Goal: Task Accomplishment & Management: Manage account settings

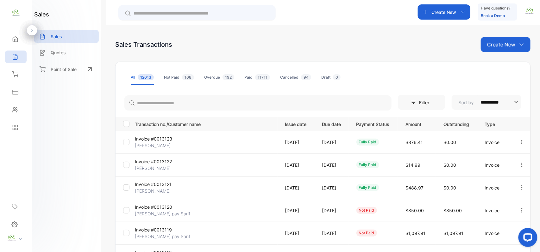
scroll to position [11, 0]
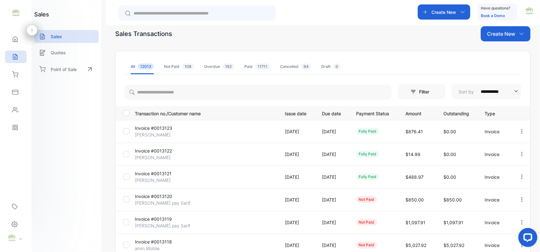
click at [502, 37] on p "Create New" at bounding box center [501, 34] width 28 height 8
click at [500, 53] on span "Invoice" at bounding box center [506, 55] width 15 height 7
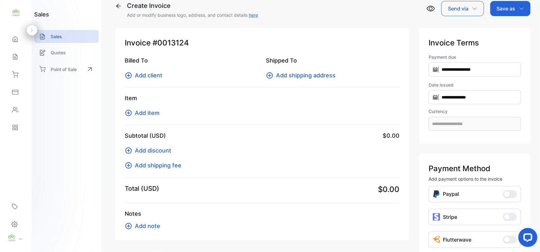
type input "**********"
click at [155, 73] on span "Add client" at bounding box center [149, 75] width 28 height 9
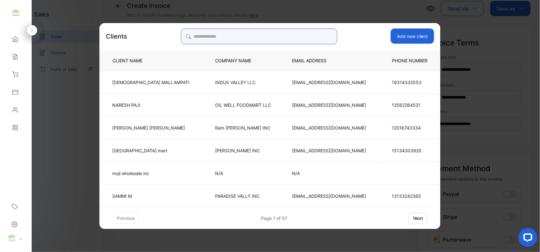
click at [260, 42] on input "search" at bounding box center [259, 36] width 156 height 16
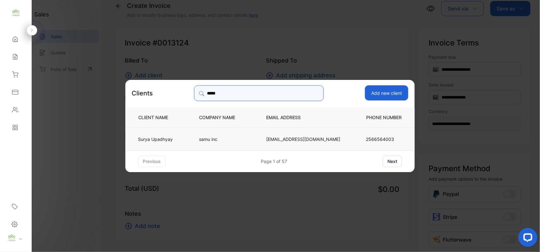
type input "*****"
drag, startPoint x: 194, startPoint y: 136, endPoint x: 183, endPoint y: 143, distance: 12.8
click at [189, 138] on td "[PERSON_NAME]" at bounding box center [156, 138] width 63 height 23
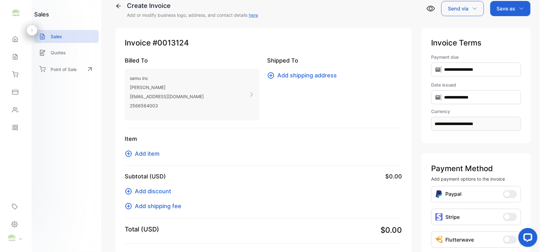
click at [151, 154] on span "Add item" at bounding box center [147, 154] width 25 height 9
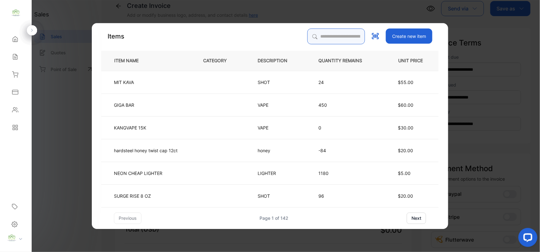
click at [307, 35] on input "search" at bounding box center [336, 36] width 58 height 16
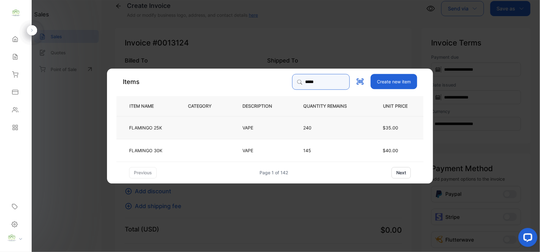
type input "*****"
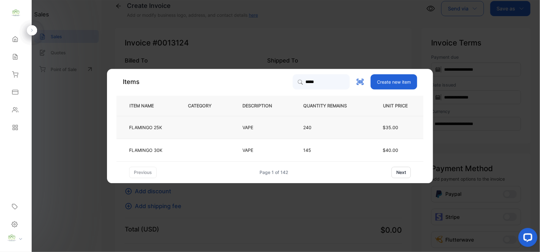
drag, startPoint x: 210, startPoint y: 132, endPoint x: 216, endPoint y: 128, distance: 6.5
click at [216, 128] on td at bounding box center [204, 127] width 54 height 23
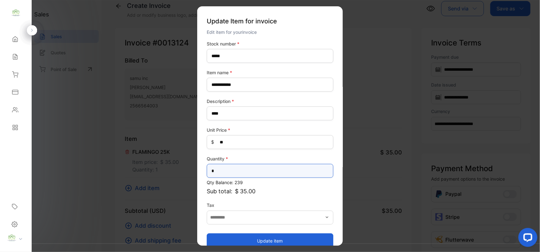
click at [258, 173] on input "*" at bounding box center [270, 171] width 127 height 14
type input "*"
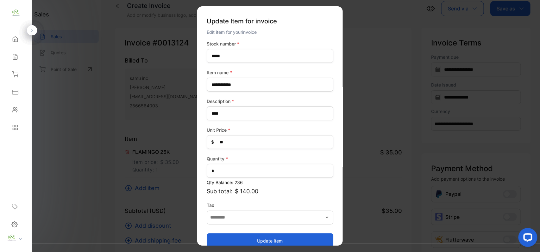
click at [221, 237] on button "Update item" at bounding box center [270, 240] width 127 height 15
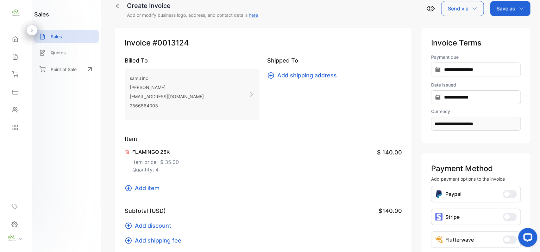
click at [156, 192] on span "Add item" at bounding box center [147, 188] width 25 height 9
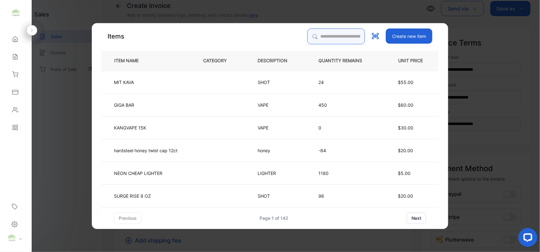
click at [347, 40] on input "search" at bounding box center [336, 36] width 58 height 16
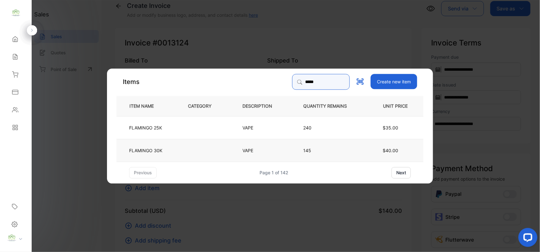
type input "*****"
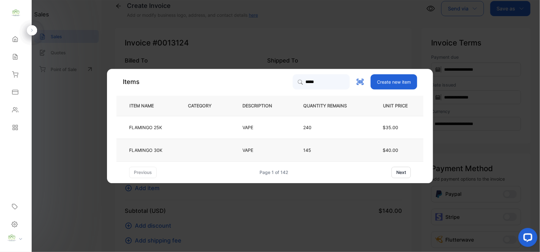
click at [198, 148] on td at bounding box center [204, 150] width 54 height 23
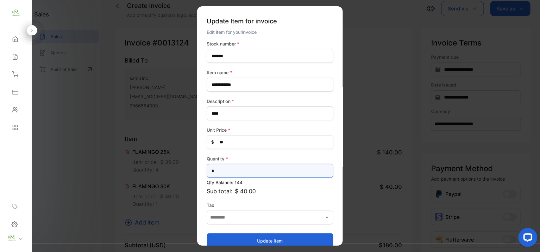
click at [239, 172] on input "*" at bounding box center [270, 171] width 127 height 14
type input "*"
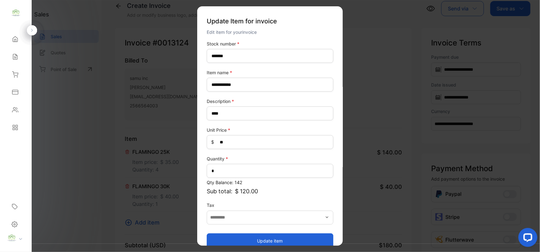
drag, startPoint x: 239, startPoint y: 245, endPoint x: 235, endPoint y: 245, distance: 3.8
click at [238, 245] on button "Update item" at bounding box center [270, 240] width 127 height 15
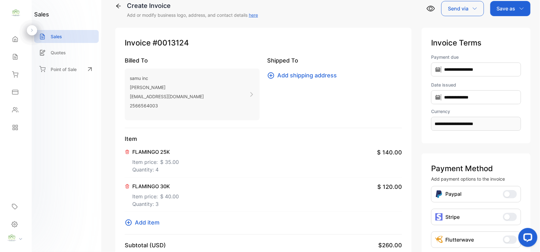
click at [137, 217] on div "Item FLAMINGO 25K Item price: $ 35.00 Quantity: 4 $ 140.00 FLAMINGO 30K Item pr…" at bounding box center [263, 185] width 277 height 100
click at [156, 219] on span "Add item" at bounding box center [147, 223] width 25 height 9
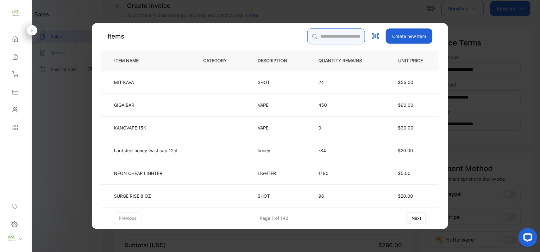
click at [346, 33] on input "search" at bounding box center [336, 36] width 58 height 16
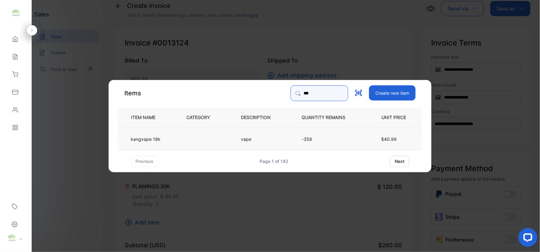
type input "***"
click at [184, 138] on td at bounding box center [203, 138] width 54 height 23
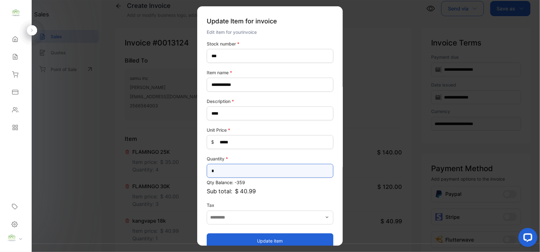
click at [229, 166] on input "*" at bounding box center [270, 171] width 127 height 14
type input "*"
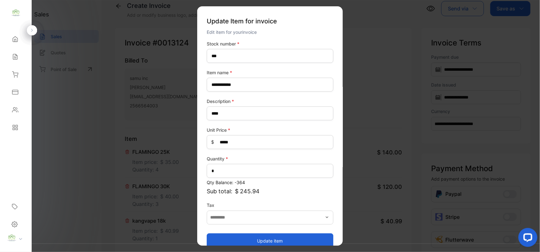
click at [233, 240] on button "Update item" at bounding box center [270, 240] width 127 height 15
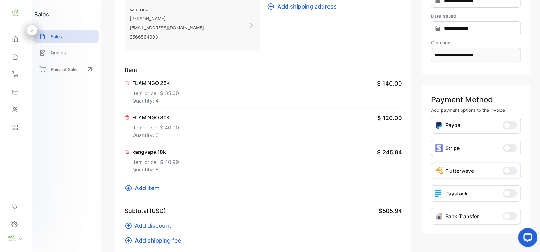
scroll to position [109, 0]
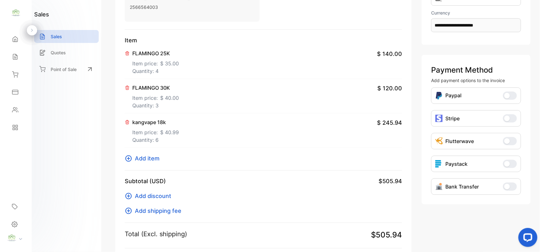
click at [137, 158] on span "Add item" at bounding box center [147, 158] width 25 height 9
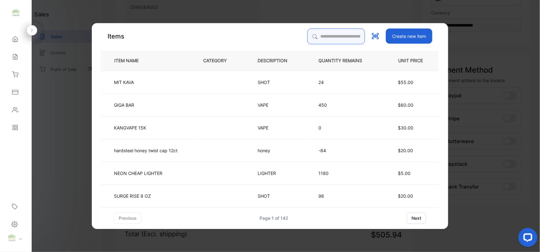
click at [323, 31] on input "search" at bounding box center [336, 36] width 58 height 16
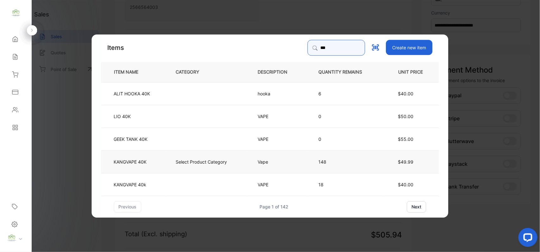
type input "***"
click at [180, 159] on p "Select Product Category" at bounding box center [201, 161] width 51 height 7
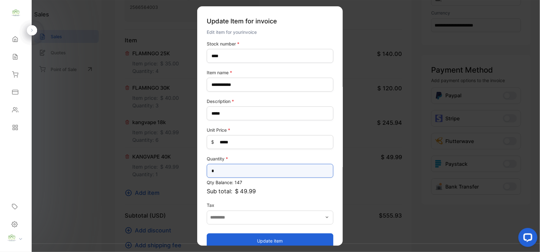
click at [270, 170] on input "*" at bounding box center [270, 171] width 127 height 14
type input "*"
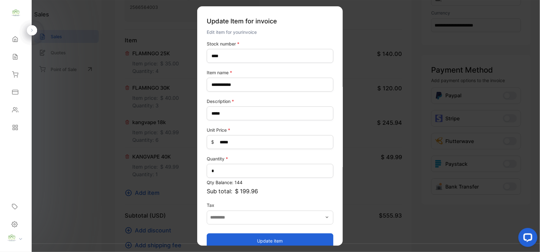
click at [263, 238] on button "Update item" at bounding box center [270, 240] width 127 height 15
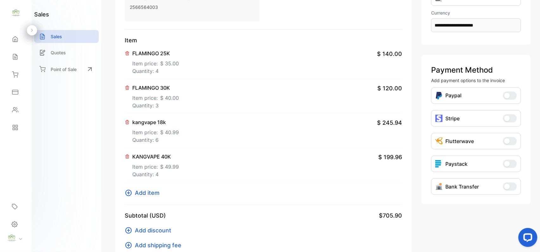
click at [143, 197] on span "Add item" at bounding box center [147, 193] width 25 height 9
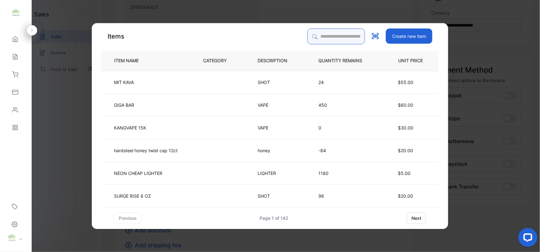
click at [337, 39] on input "search" at bounding box center [336, 36] width 58 height 16
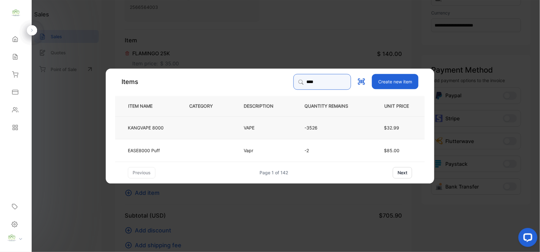
type input "****"
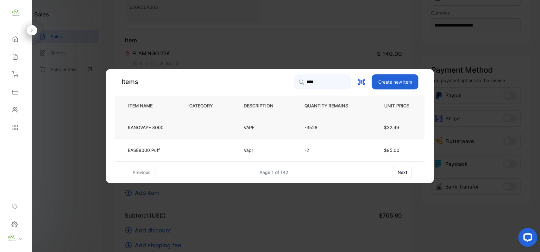
drag, startPoint x: 249, startPoint y: 126, endPoint x: 245, endPoint y: 126, distance: 4.1
click at [245, 126] on p "VAPE" at bounding box center [252, 127] width 17 height 7
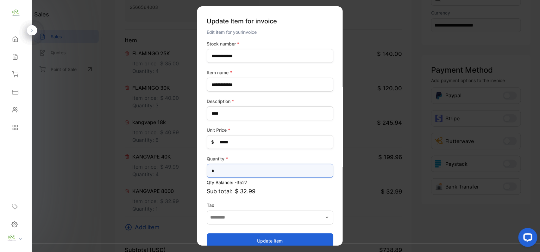
click at [231, 167] on input "*" at bounding box center [270, 171] width 127 height 14
type input "*"
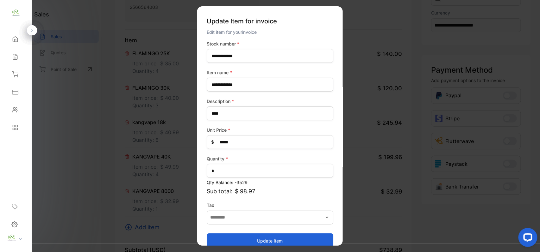
click at [218, 235] on button "Update item" at bounding box center [270, 240] width 127 height 15
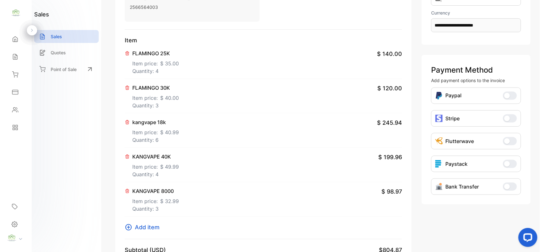
click at [149, 226] on span "Add item" at bounding box center [147, 227] width 25 height 9
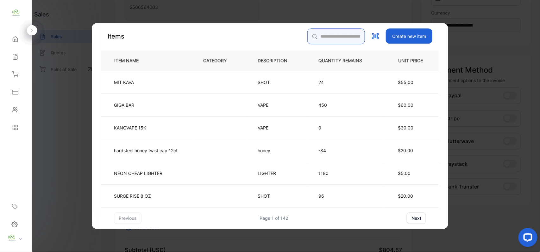
click at [327, 36] on input "search" at bounding box center [336, 36] width 58 height 16
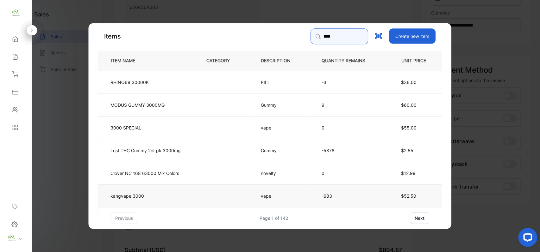
type input "****"
drag, startPoint x: 226, startPoint y: 193, endPoint x: 231, endPoint y: 194, distance: 4.6
click at [231, 194] on td at bounding box center [223, 195] width 54 height 23
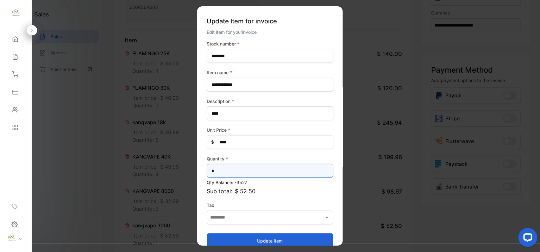
click at [280, 173] on input "*" at bounding box center [270, 171] width 127 height 14
type input "*"
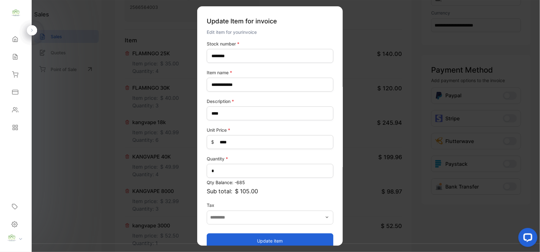
click at [252, 240] on button "Update item" at bounding box center [270, 240] width 127 height 15
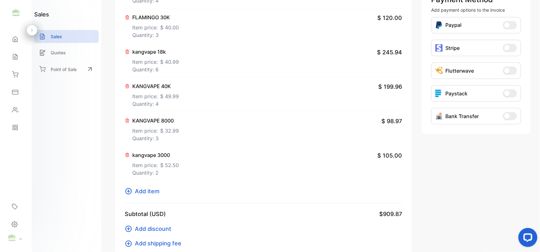
scroll to position [208, 0]
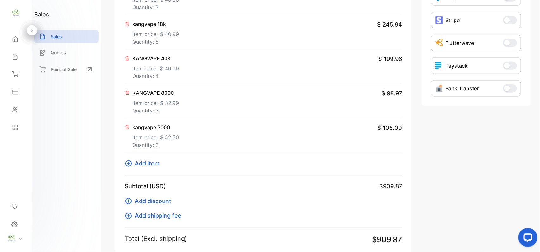
click at [158, 165] on span "Add item" at bounding box center [147, 163] width 25 height 9
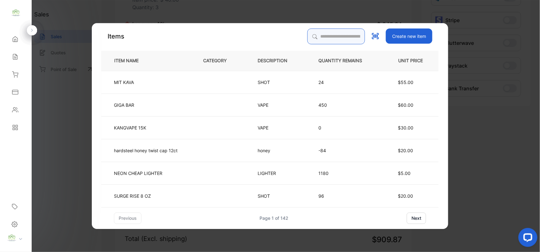
click at [307, 33] on input "search" at bounding box center [336, 36] width 58 height 16
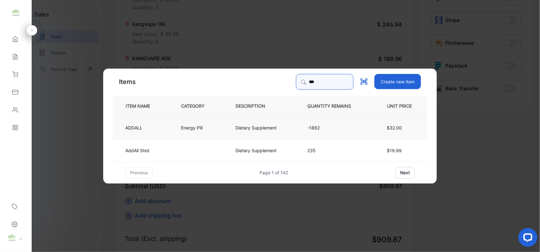
type input "***"
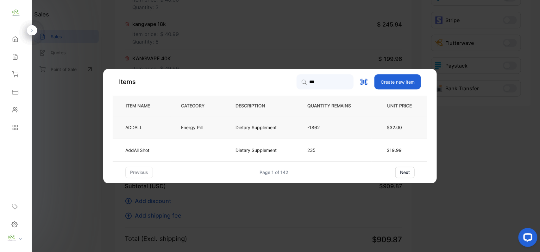
click at [236, 130] on p "Dietary Supplement" at bounding box center [255, 127] width 41 height 7
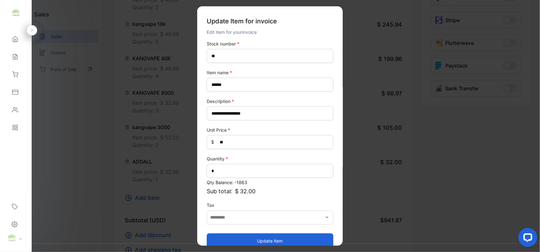
click at [243, 235] on button "Update item" at bounding box center [270, 240] width 127 height 15
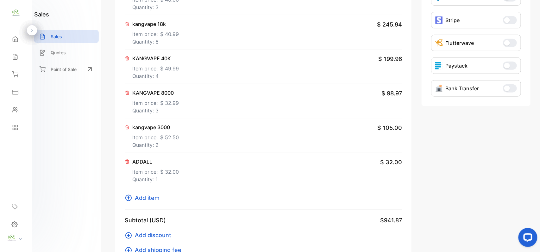
click at [141, 199] on span "Add item" at bounding box center [147, 198] width 25 height 9
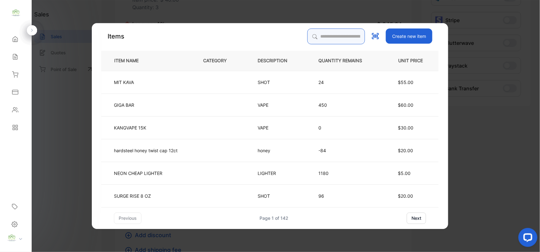
click at [324, 34] on input "search" at bounding box center [336, 36] width 58 height 16
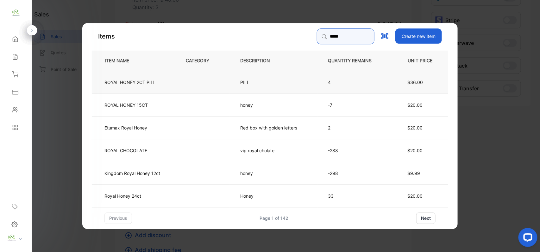
type input "*****"
click at [200, 79] on td at bounding box center [202, 82] width 54 height 23
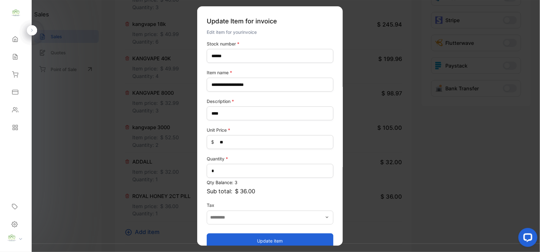
click at [273, 239] on button "Update item" at bounding box center [270, 240] width 127 height 15
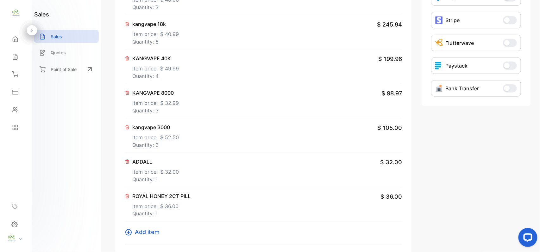
click at [143, 232] on span "Add item" at bounding box center [147, 232] width 25 height 9
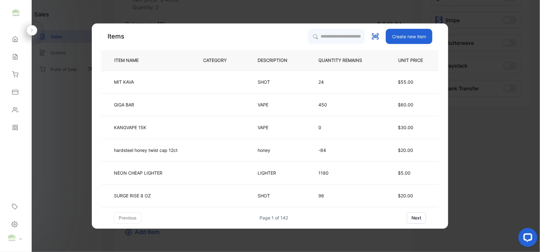
click at [327, 29] on div "Items Create new item ITEM NAME CATEGORY DESCRIPTION QUANTITY REMAINS UNIT PRIC…" at bounding box center [270, 126] width 356 height 206
click at [326, 35] on input "search" at bounding box center [336, 36] width 58 height 16
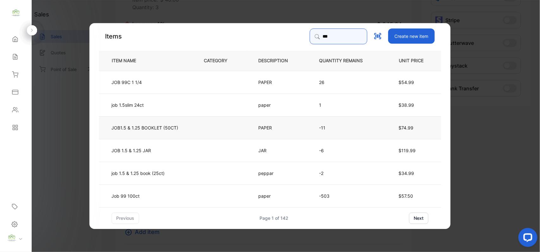
type input "***"
click at [171, 123] on td "JOB1.5 & 1.25 BOOKLET (50CT)" at bounding box center [146, 127] width 95 height 23
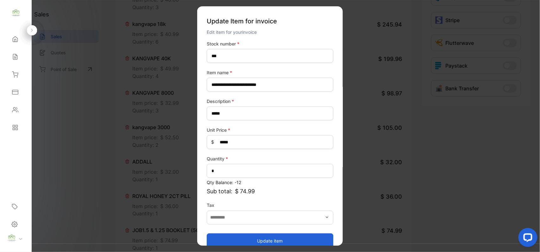
click at [270, 237] on button "Update item" at bounding box center [270, 240] width 127 height 15
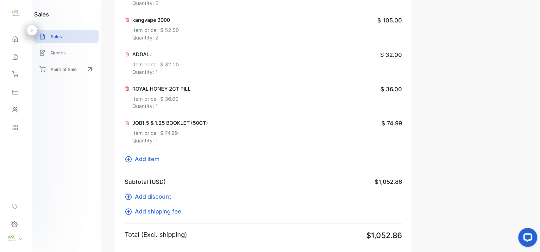
scroll to position [405, 0]
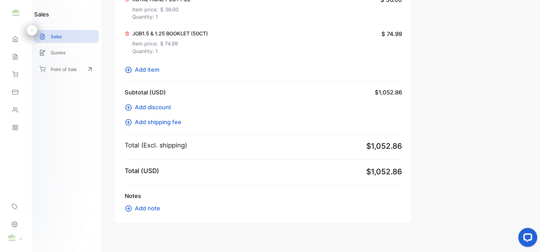
click at [154, 69] on span "Add item" at bounding box center [147, 70] width 25 height 9
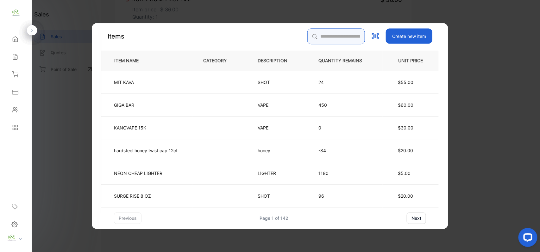
click at [327, 36] on input "search" at bounding box center [336, 36] width 58 height 16
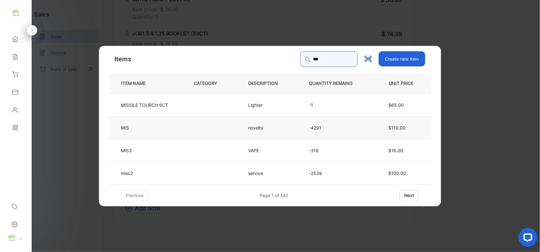
type input "***"
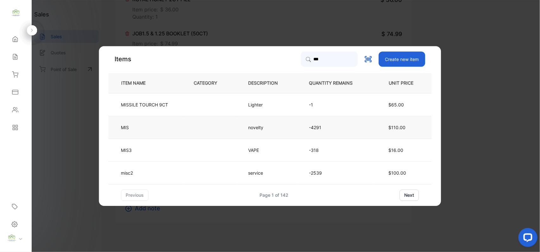
click at [152, 121] on td "MIS" at bounding box center [146, 127] width 75 height 23
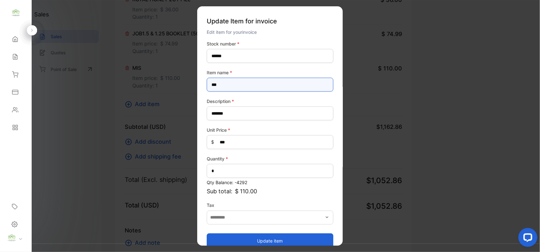
click at [247, 87] on name-inputItem_Name "***" at bounding box center [270, 85] width 127 height 14
type name-inputItem_Name "*"
type name-inputItem_Name "**********"
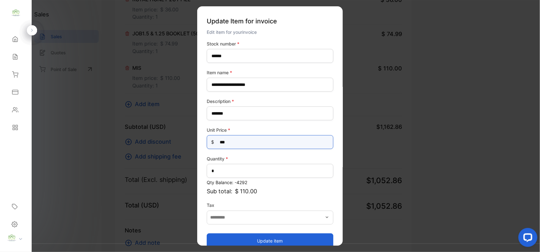
click at [251, 141] on Price-inputprice "***" at bounding box center [270, 142] width 127 height 14
type Price-inputprice "*"
type Price-inputprice "**"
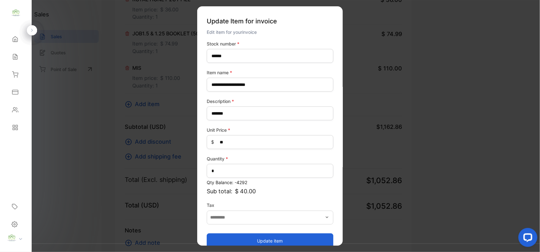
click at [230, 239] on button "Update item" at bounding box center [270, 240] width 127 height 15
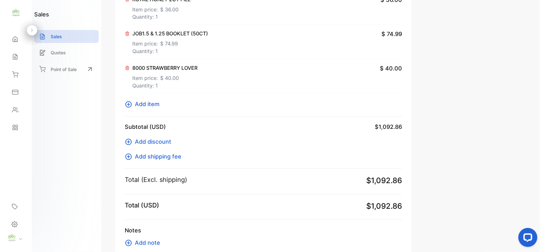
click at [141, 107] on span "Add item" at bounding box center [147, 104] width 25 height 9
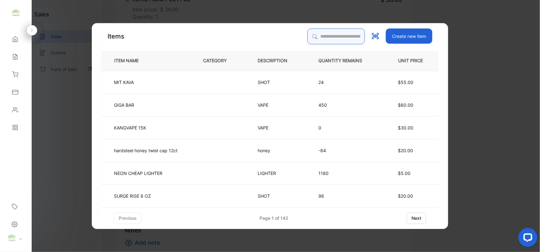
click at [323, 32] on input "search" at bounding box center [336, 36] width 58 height 16
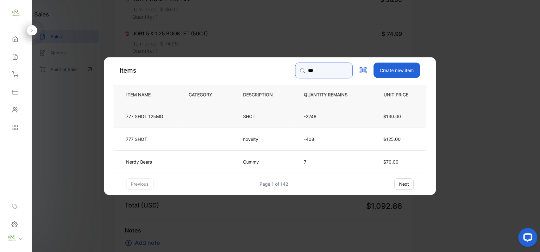
type input "***"
click at [213, 111] on td at bounding box center [205, 116] width 54 height 23
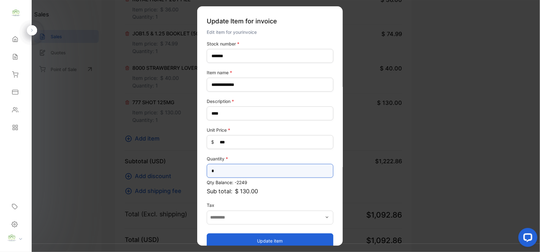
click at [221, 166] on input "*" at bounding box center [270, 171] width 127 height 14
type input "*"
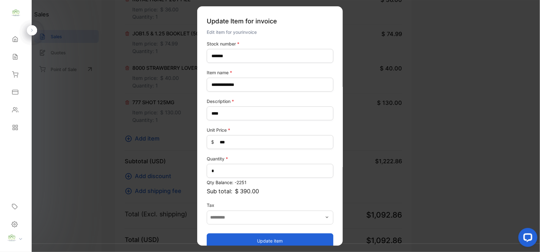
drag, startPoint x: 224, startPoint y: 232, endPoint x: 224, endPoint y: 242, distance: 9.5
click at [224, 234] on div "Update item" at bounding box center [270, 238] width 127 height 22
click at [224, 240] on button "Update item" at bounding box center [270, 240] width 127 height 15
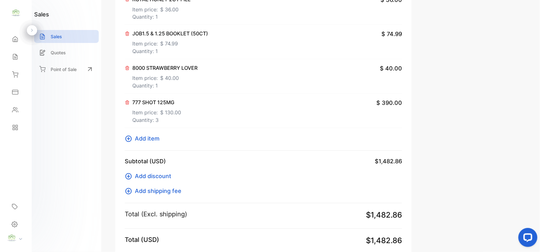
click at [156, 142] on span "Add item" at bounding box center [147, 139] width 25 height 9
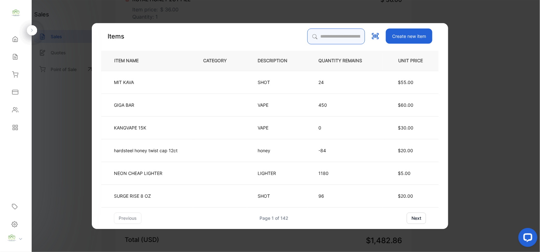
click at [330, 40] on input "search" at bounding box center [336, 36] width 58 height 16
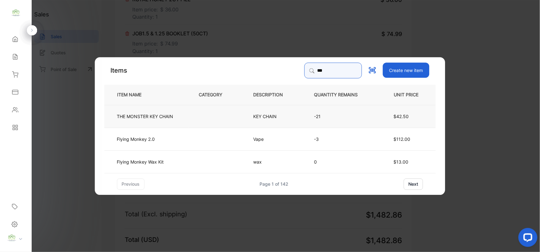
type input "***"
drag, startPoint x: 247, startPoint y: 118, endPoint x: 251, endPoint y: 115, distance: 4.6
click at [251, 115] on td "KEY CHAIN" at bounding box center [273, 116] width 61 height 23
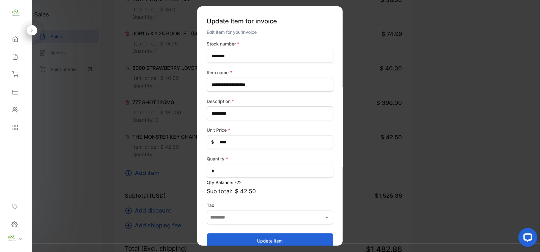
drag, startPoint x: 244, startPoint y: 240, endPoint x: 160, endPoint y: 132, distance: 136.9
click at [244, 233] on button "Update item" at bounding box center [270, 240] width 127 height 15
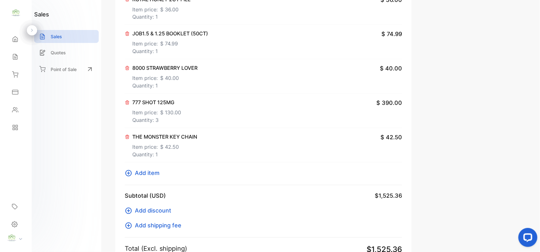
click at [151, 174] on span "Add item" at bounding box center [147, 173] width 25 height 9
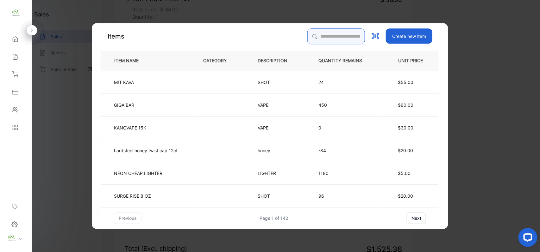
click at [331, 38] on input "search" at bounding box center [336, 36] width 58 height 16
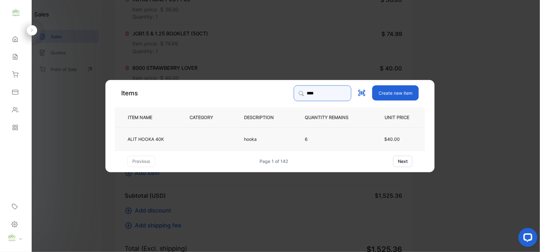
type input "****"
click at [226, 137] on td at bounding box center [206, 138] width 54 height 23
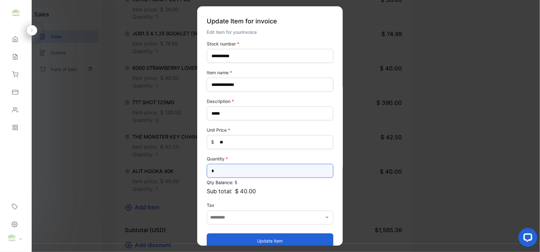
click at [245, 172] on input "*" at bounding box center [270, 171] width 127 height 14
type input "*"
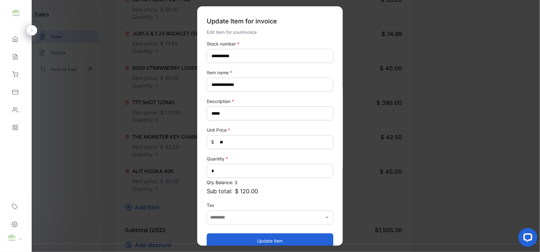
click at [253, 241] on button "Update item" at bounding box center [270, 240] width 127 height 15
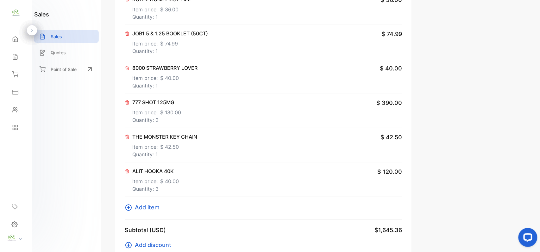
click at [155, 208] on span "Add item" at bounding box center [147, 208] width 25 height 9
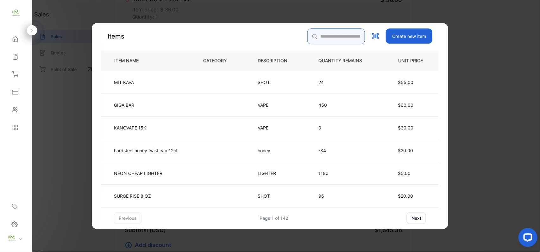
click at [348, 36] on input "search" at bounding box center [336, 36] width 58 height 16
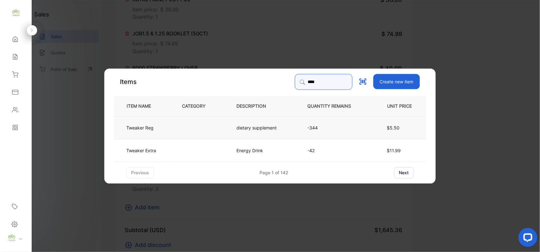
type input "****"
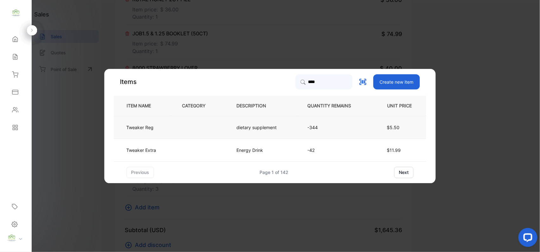
click at [232, 118] on td "dietary supplement" at bounding box center [261, 127] width 71 height 23
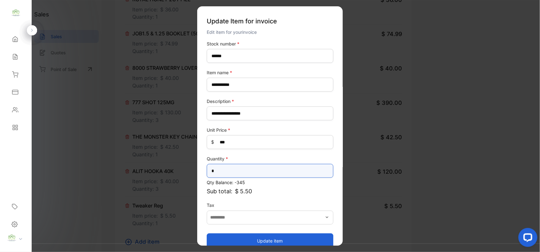
click at [238, 167] on input "*" at bounding box center [270, 171] width 127 height 14
type input "*"
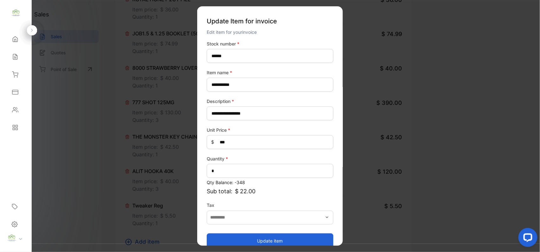
click at [236, 236] on button "Update item" at bounding box center [270, 240] width 127 height 15
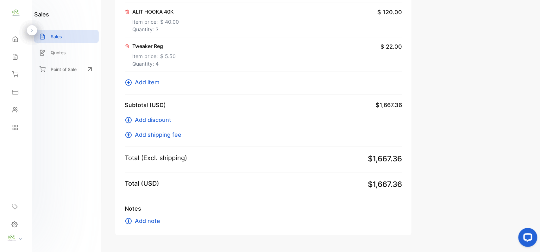
scroll to position [585, 0]
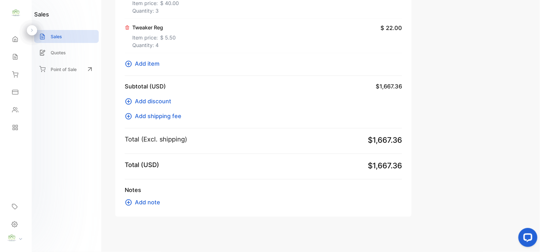
click at [158, 61] on span "Add item" at bounding box center [147, 63] width 25 height 9
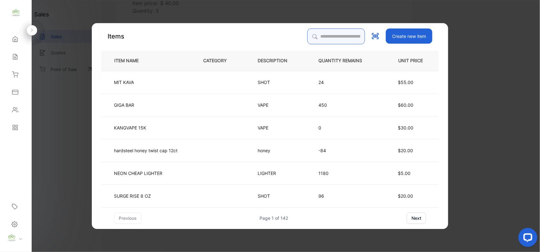
click at [344, 31] on input "search" at bounding box center [336, 36] width 58 height 16
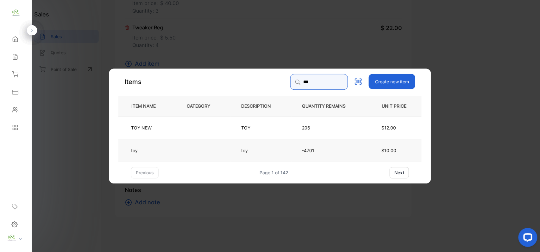
type input "***"
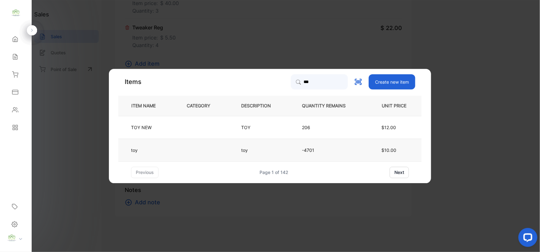
click at [209, 145] on td at bounding box center [203, 150] width 54 height 23
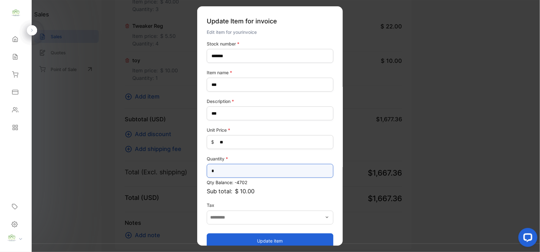
click at [255, 173] on input "*" at bounding box center [270, 171] width 127 height 14
type input "*"
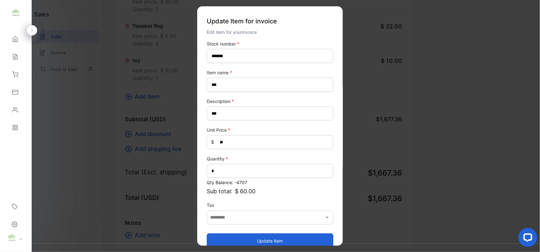
drag, startPoint x: 231, startPoint y: 237, endPoint x: 233, endPoint y: 234, distance: 3.4
click at [232, 235] on button "Update item" at bounding box center [270, 240] width 127 height 15
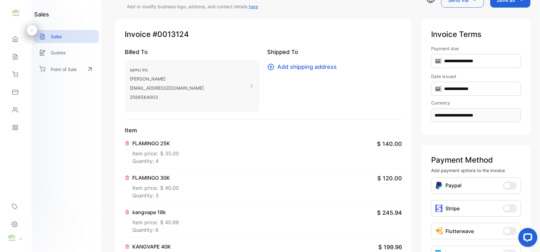
scroll to position [0, 0]
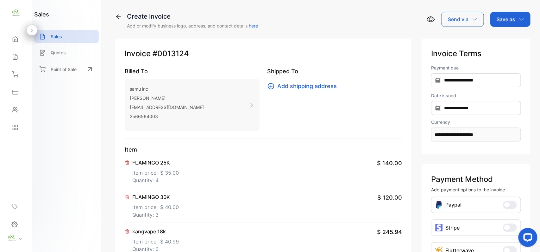
click at [517, 15] on div "Save as" at bounding box center [510, 19] width 40 height 15
click at [510, 42] on div "Invoice" at bounding box center [508, 40] width 36 height 13
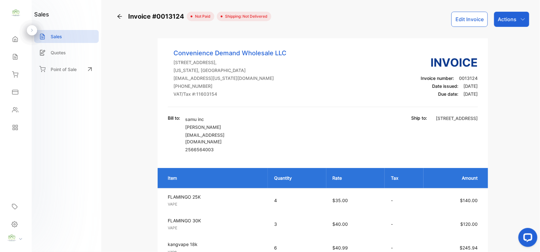
click at [503, 19] on p "Actions" at bounding box center [507, 20] width 19 height 8
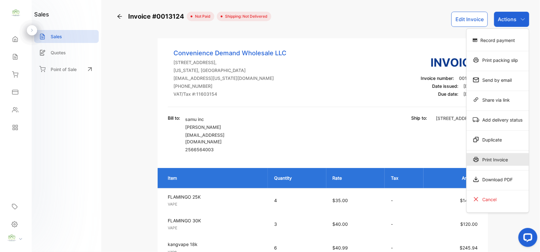
click at [504, 158] on div "Print Invoice" at bounding box center [497, 159] width 62 height 13
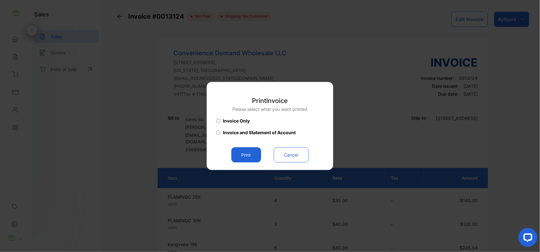
click at [239, 149] on button "Print" at bounding box center [246, 155] width 30 height 15
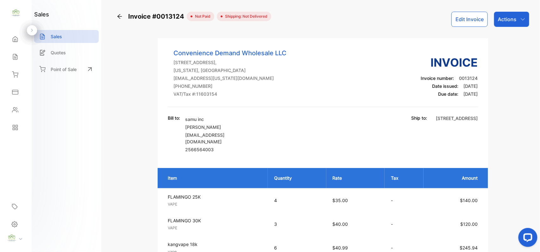
click at [13, 53] on div "Sales" at bounding box center [16, 57] width 22 height 13
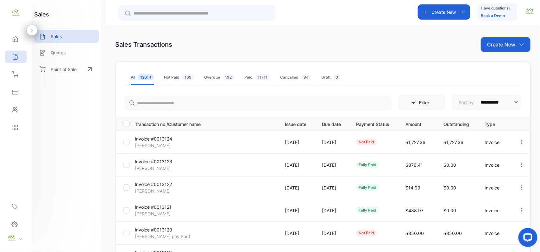
click at [16, 110] on icon at bounding box center [15, 110] width 6 height 5
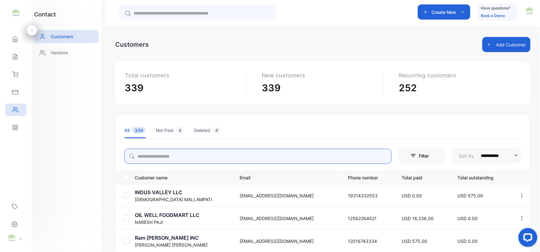
click at [161, 155] on input "search" at bounding box center [257, 156] width 267 height 15
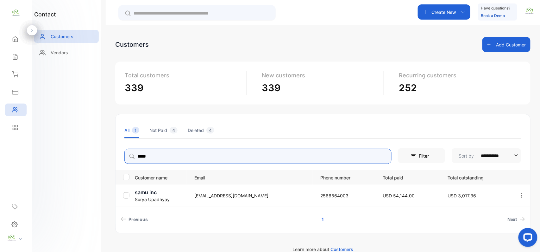
type input "*****"
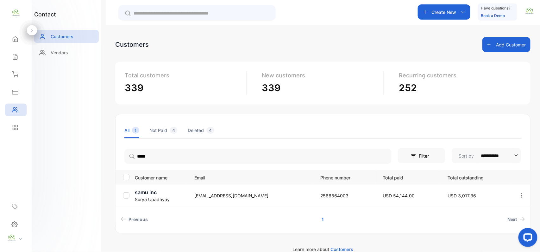
click at [62, 140] on div "contact Customers Vendors" at bounding box center [67, 126] width 70 height 252
click at [152, 197] on p "[PERSON_NAME]" at bounding box center [161, 199] width 52 height 7
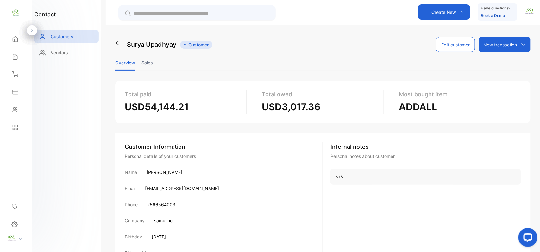
click at [151, 60] on li "Sales" at bounding box center [146, 63] width 11 height 16
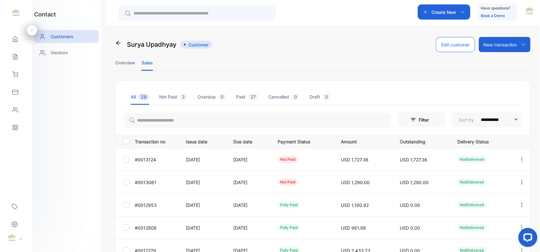
click at [521, 179] on button "button" at bounding box center [522, 182] width 6 height 15
click at [481, 208] on div "View" at bounding box center [492, 201] width 71 height 13
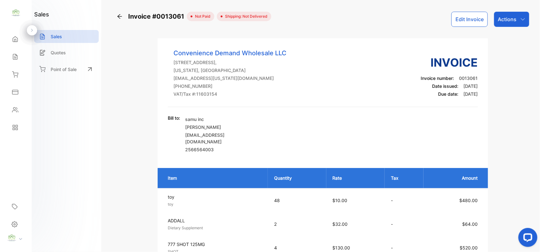
click at [506, 18] on p "Actions" at bounding box center [507, 20] width 19 height 8
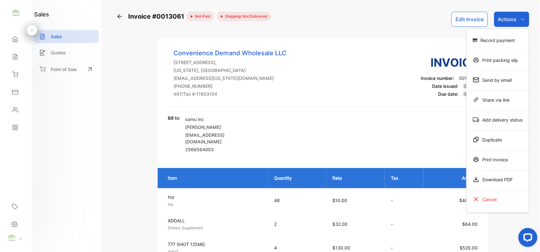
click at [491, 37] on div "Record payment" at bounding box center [497, 40] width 62 height 13
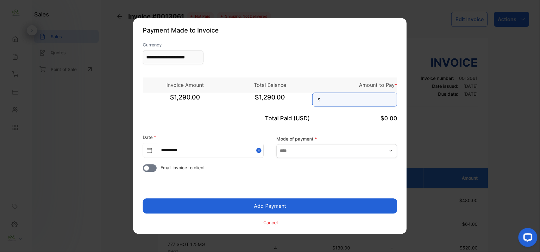
click at [347, 96] on input at bounding box center [354, 100] width 85 height 14
type input "*****"
click at [143, 199] on button "Add Payment" at bounding box center [270, 206] width 254 height 15
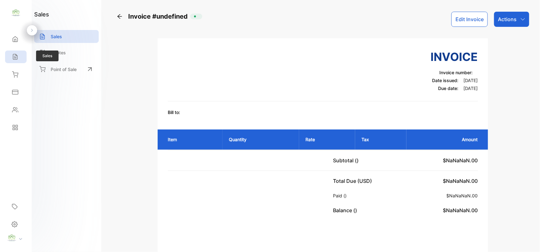
click at [20, 57] on div "Sales" at bounding box center [16, 57] width 22 height 13
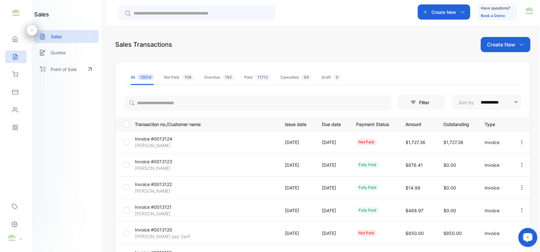
click at [519, 139] on button "button" at bounding box center [522, 142] width 6 height 13
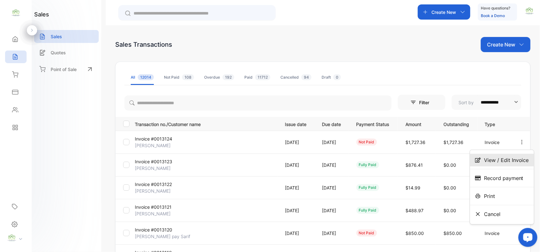
click at [498, 162] on span "View / Edit Invoice" at bounding box center [506, 161] width 45 height 8
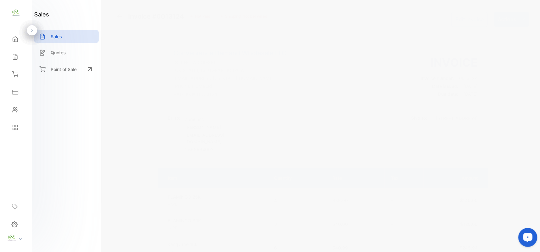
click at [494, 21] on div "Actions" at bounding box center [511, 19] width 35 height 15
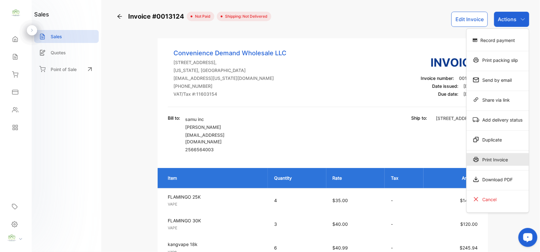
click at [502, 163] on div "Print Invoice" at bounding box center [497, 159] width 62 height 13
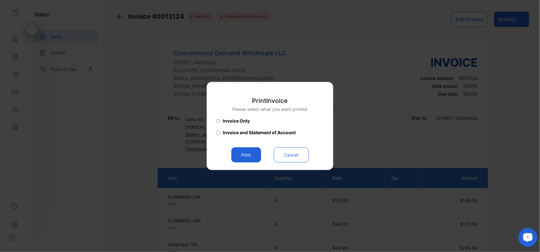
click at [243, 153] on button "Print" at bounding box center [246, 155] width 30 height 15
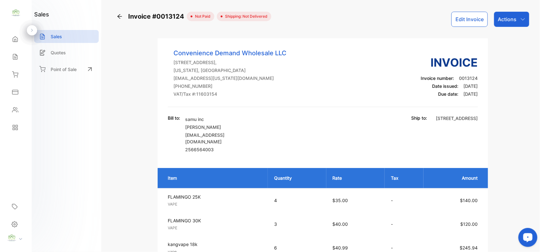
click at [505, 20] on p "Actions" at bounding box center [507, 20] width 19 height 8
click at [11, 55] on div "Sales" at bounding box center [14, 57] width 8 height 6
click at [17, 56] on icon at bounding box center [15, 56] width 4 height 5
